Goal: Task Accomplishment & Management: Manage account settings

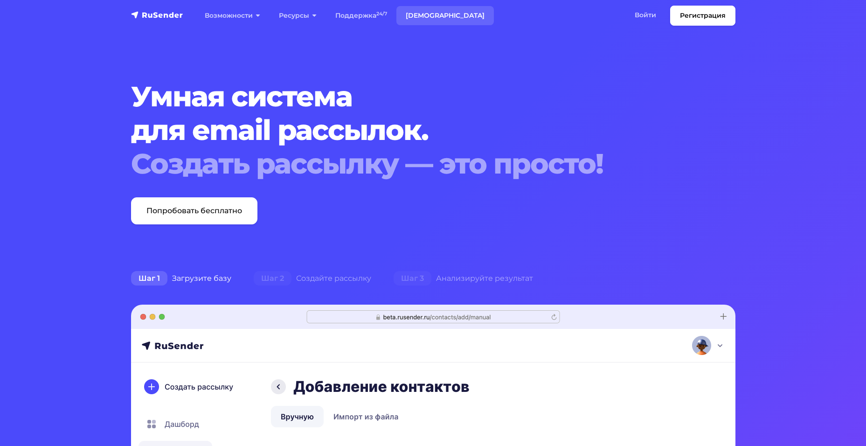
click at [433, 14] on link "[DEMOGRAPHIC_DATA]" at bounding box center [444, 15] width 97 height 19
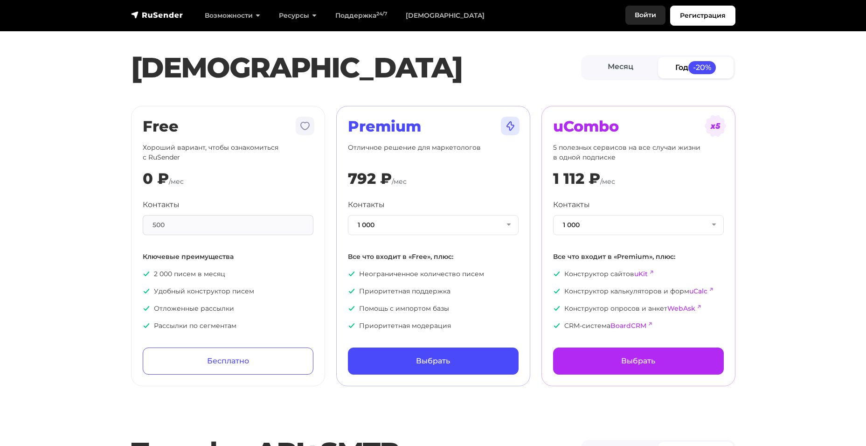
click at [652, 14] on link "Войти" at bounding box center [645, 15] width 40 height 19
